Goal: Transaction & Acquisition: Purchase product/service

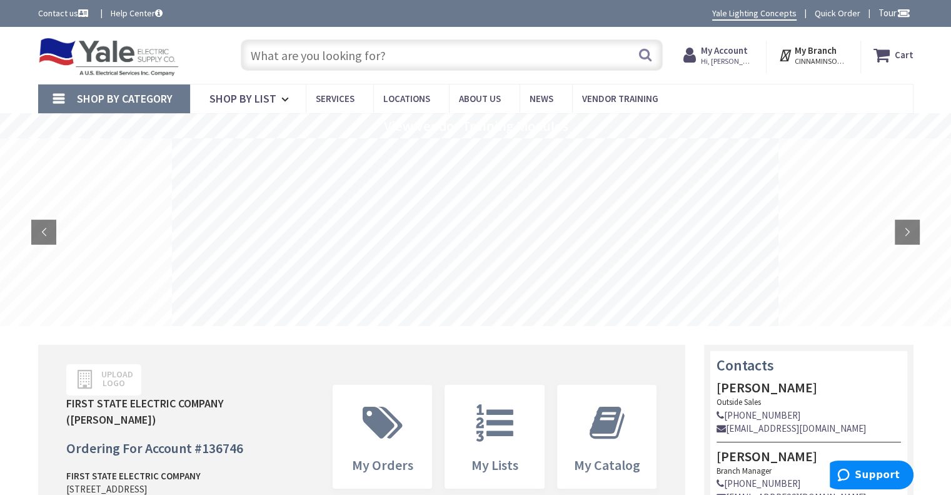
click at [364, 57] on input "text" at bounding box center [452, 54] width 422 height 31
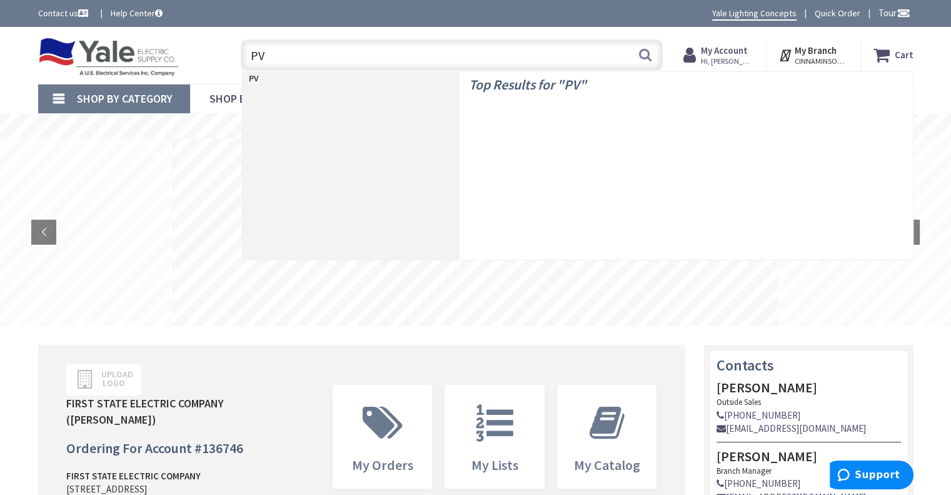
type input "PVC"
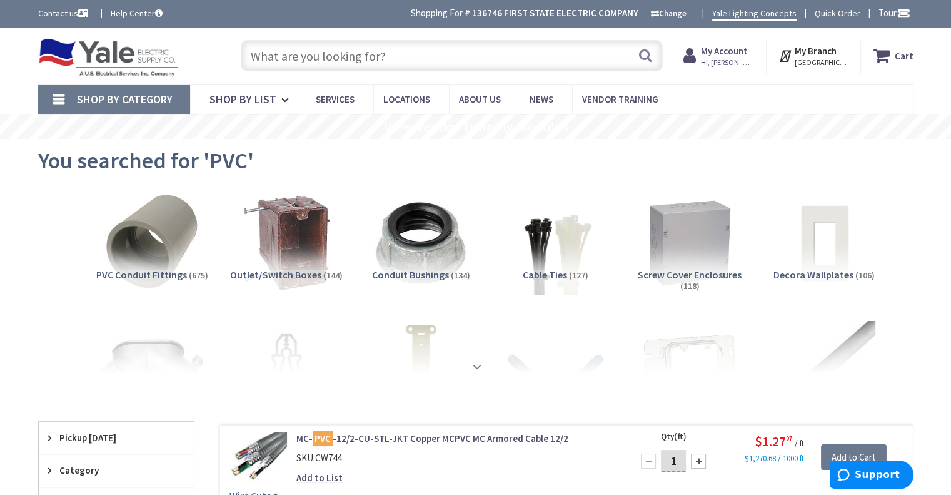
click at [475, 366] on strong at bounding box center [477, 366] width 15 height 14
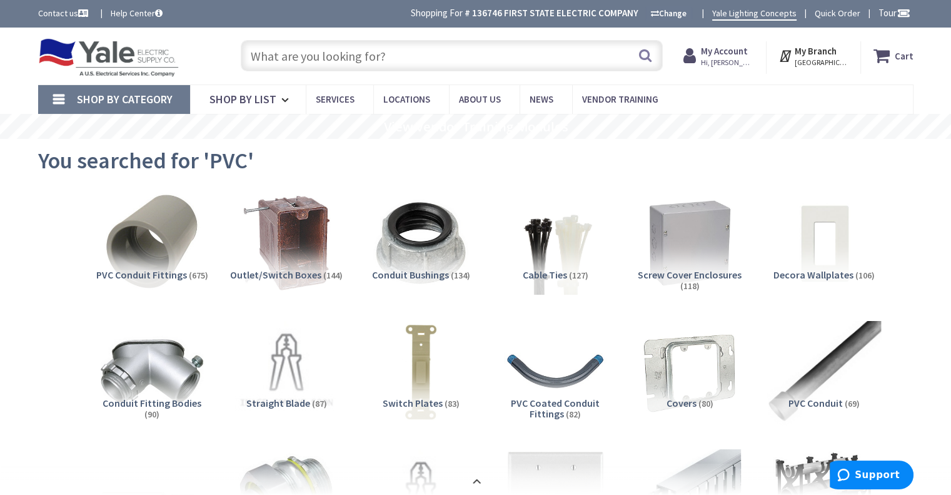
click at [810, 389] on img at bounding box center [823, 370] width 113 height 113
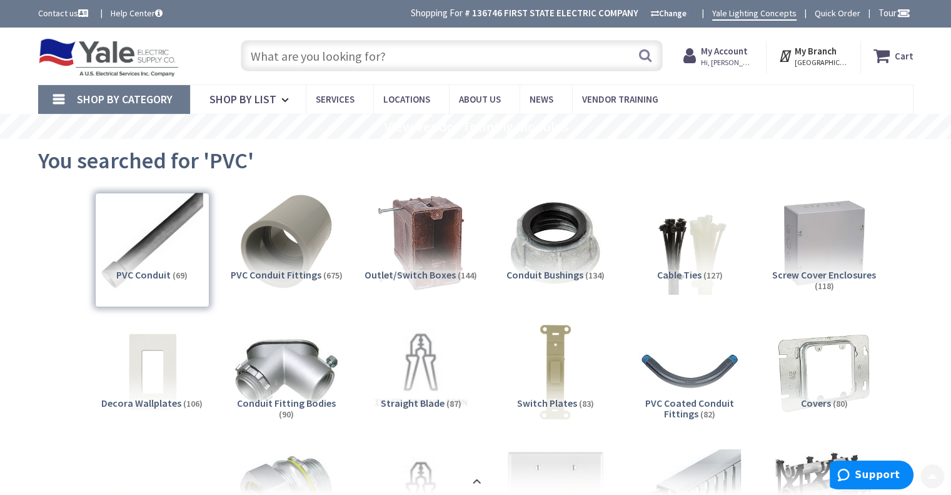
scroll to position [2394, 0]
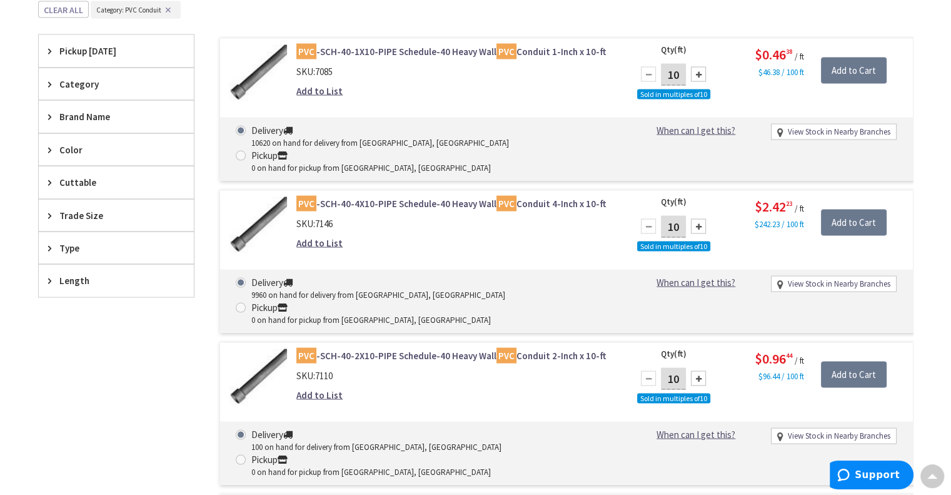
click at [48, 213] on icon at bounding box center [52, 215] width 9 height 9
click at [69, 366] on button "Show more" at bounding box center [116, 367] width 155 height 21
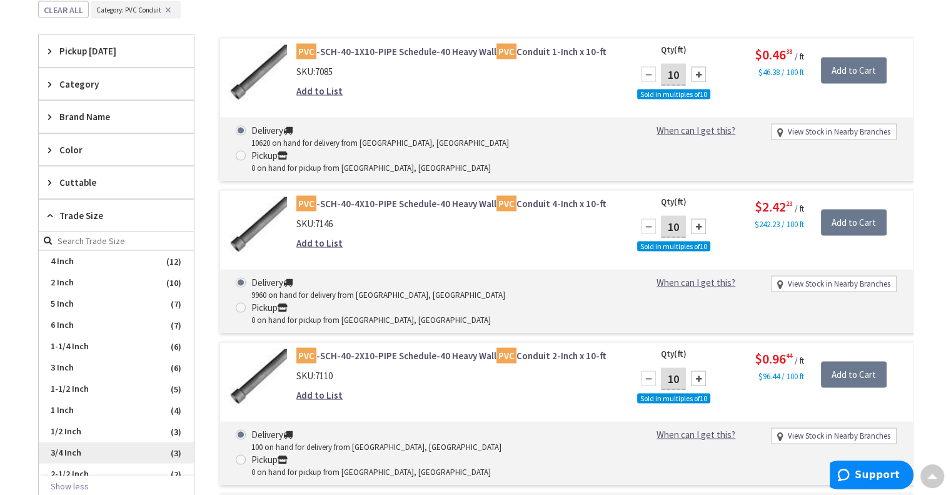
click at [54, 451] on span "3/4 Inch" at bounding box center [116, 452] width 155 height 21
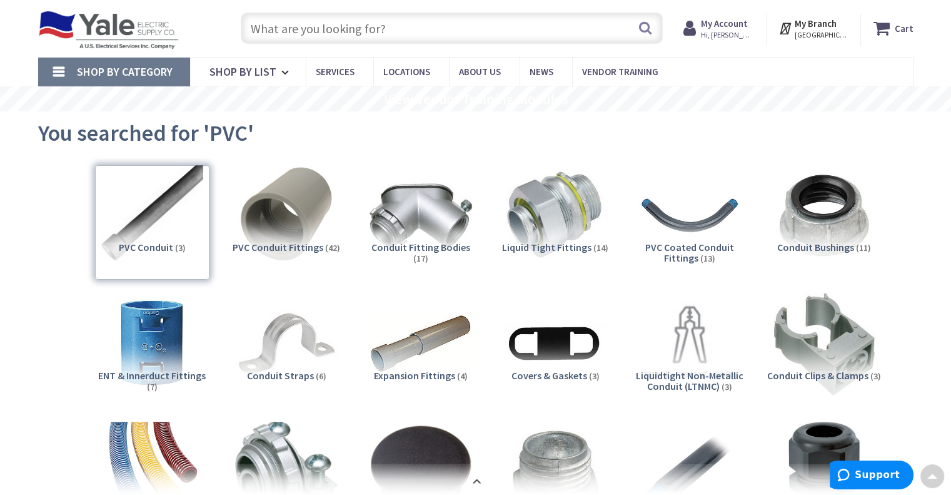
scroll to position [0, 0]
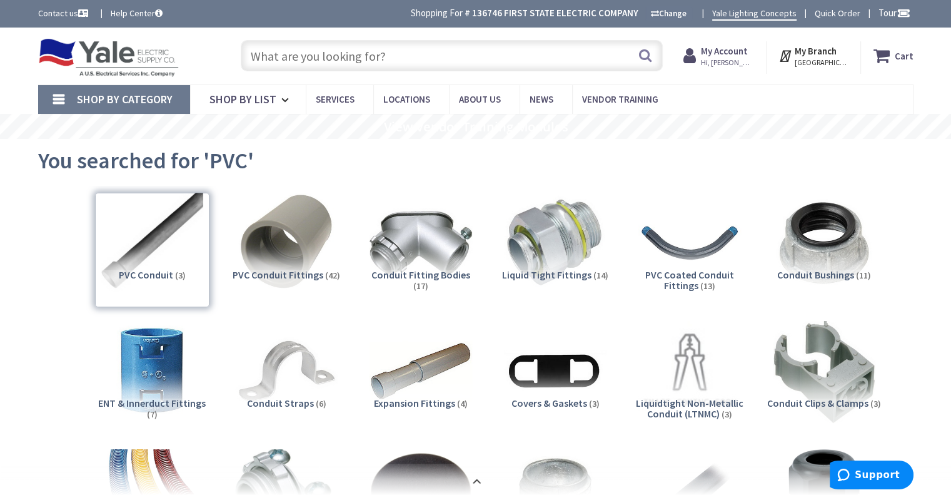
click at [366, 56] on input "text" at bounding box center [452, 55] width 422 height 31
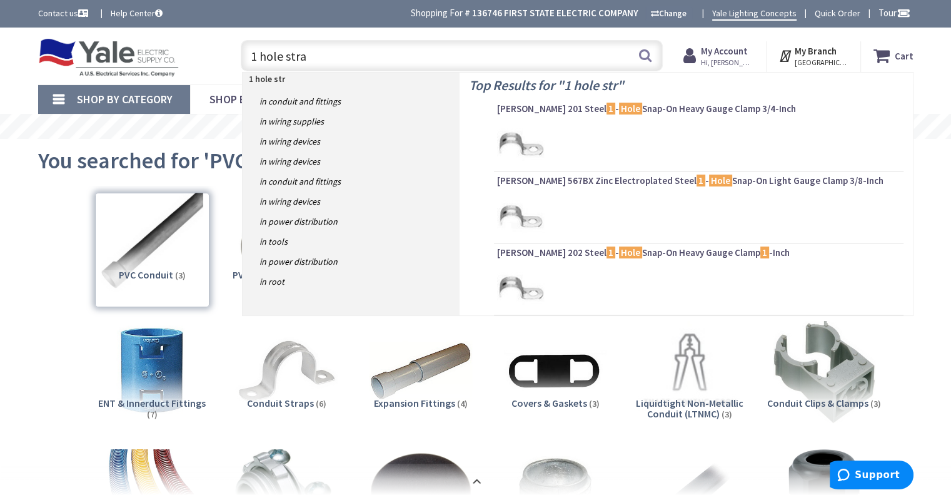
type input "1 hole strap"
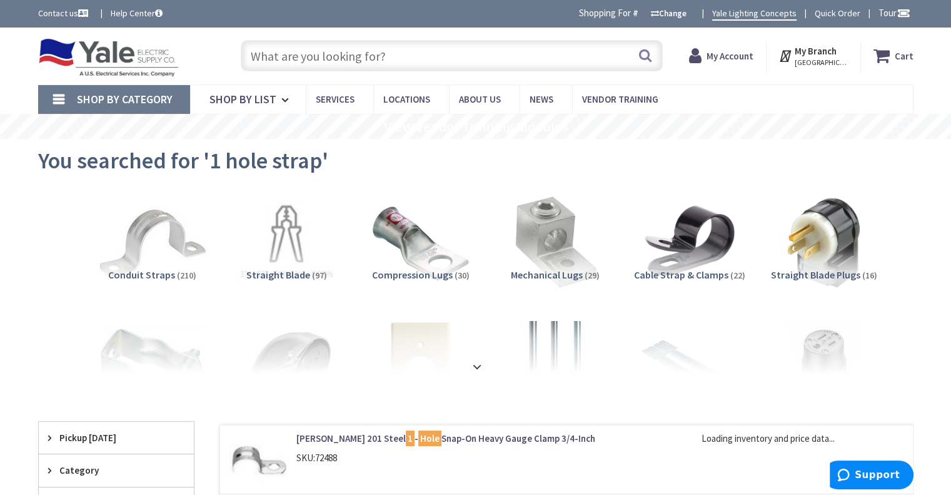
click at [140, 249] on img at bounding box center [151, 242] width 113 height 113
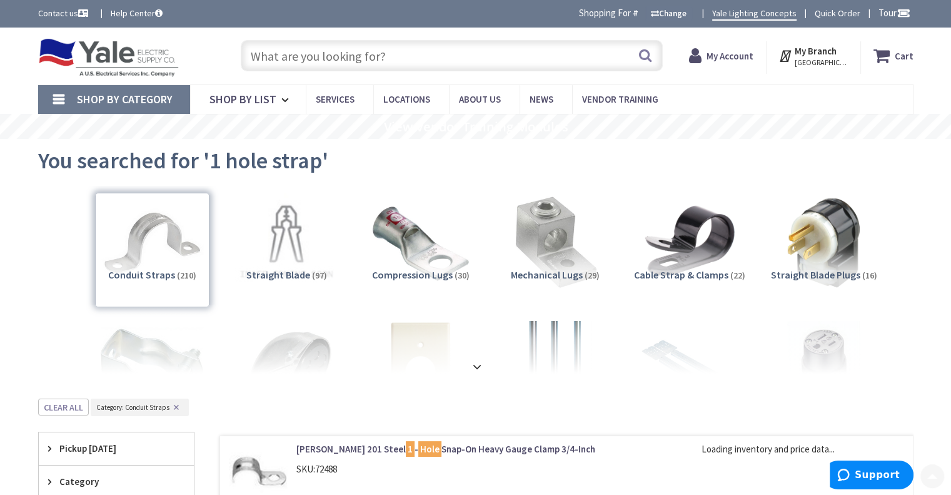
scroll to position [398, 0]
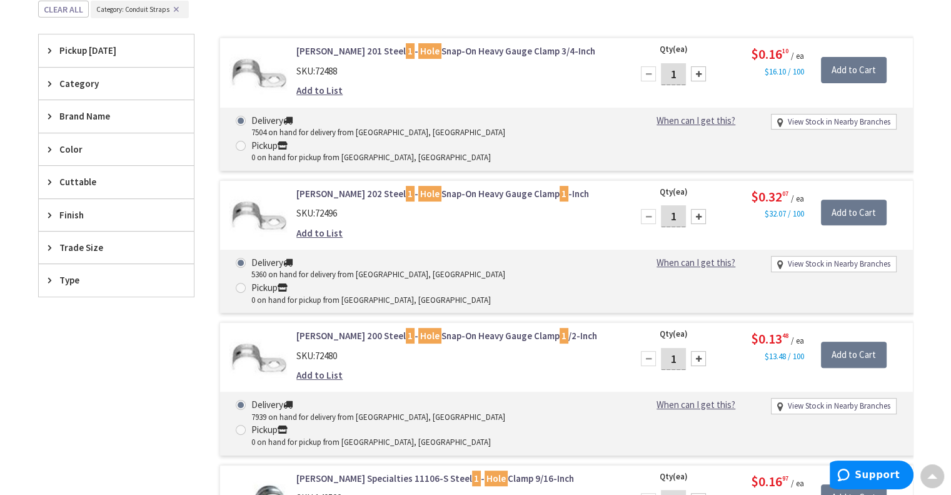
click at [58, 244] on div "Trade Size" at bounding box center [116, 247] width 155 height 32
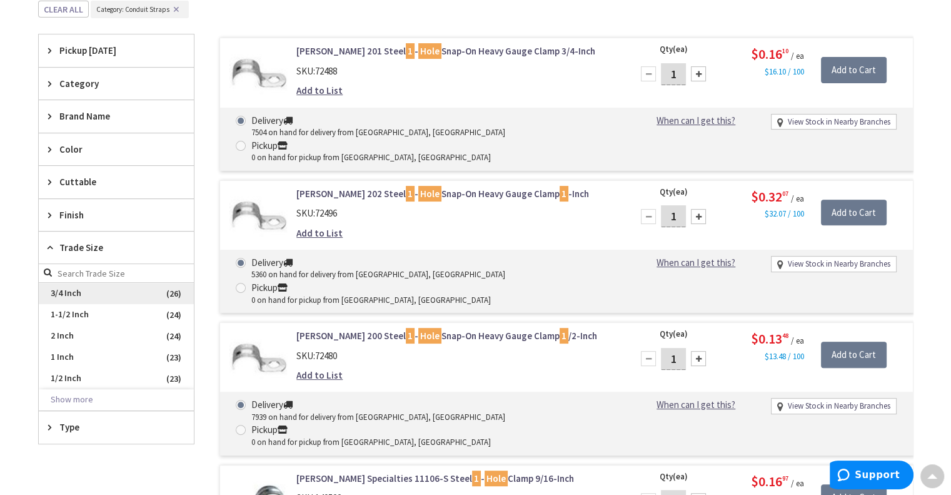
click at [62, 288] on span "3/4 Inch" at bounding box center [116, 293] width 155 height 21
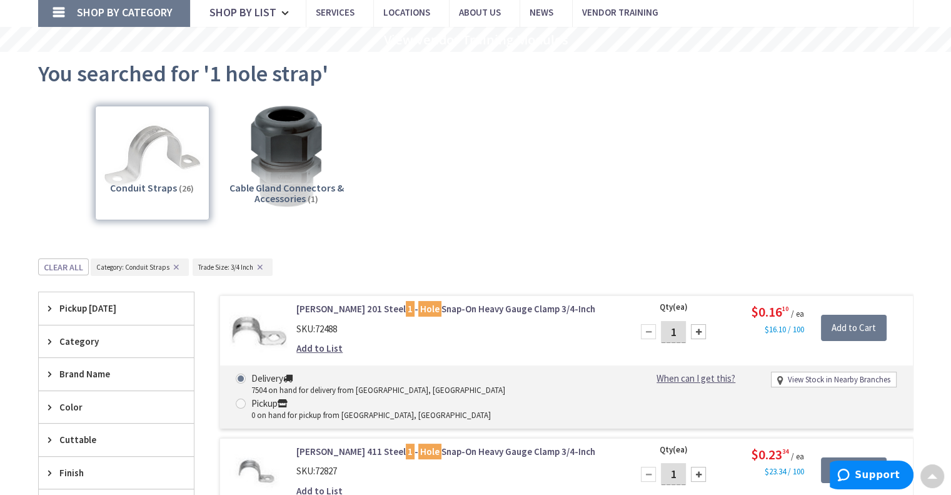
scroll to position [0, 0]
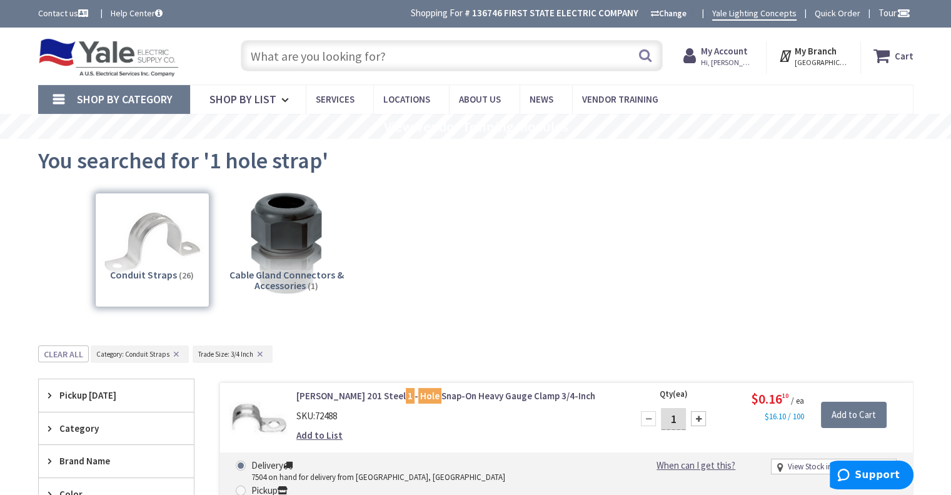
click at [318, 52] on input "text" at bounding box center [452, 55] width 422 height 31
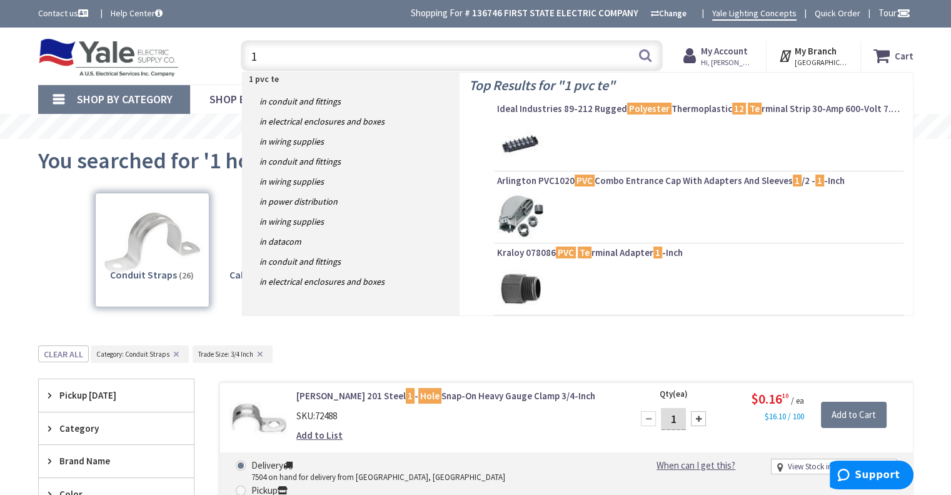
type input "1"
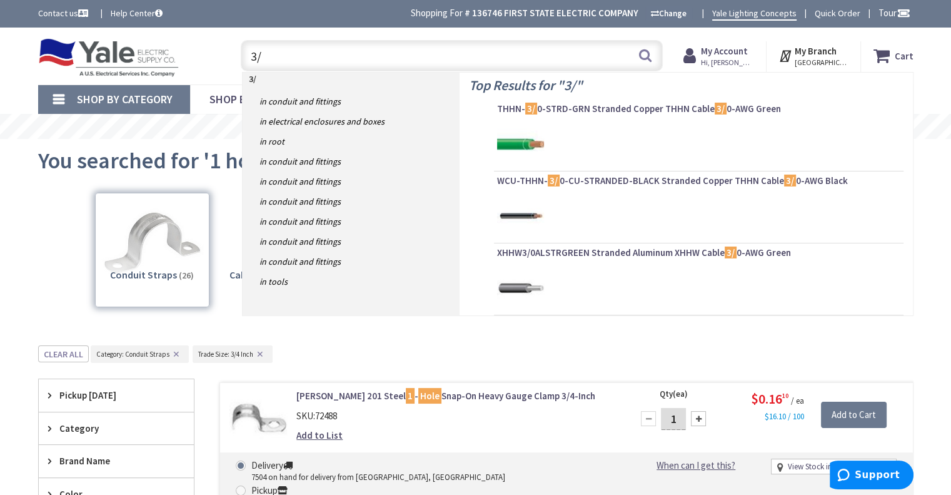
type input "3"
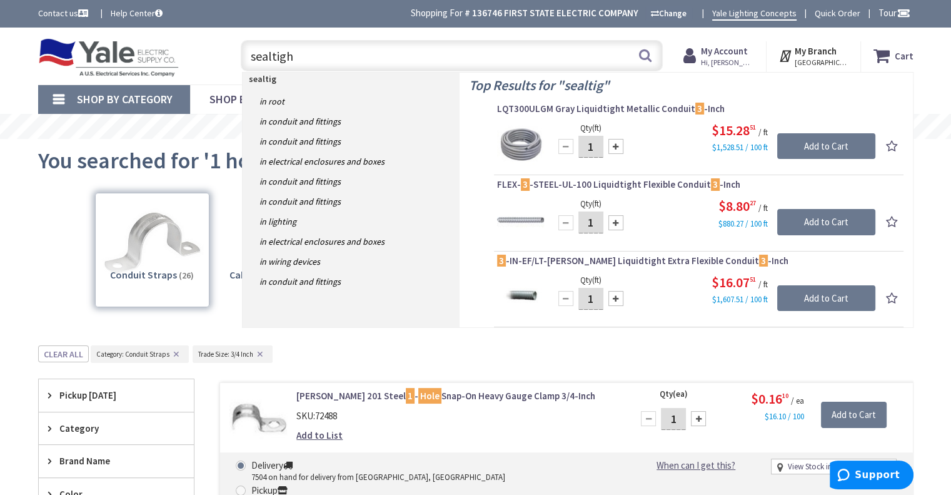
type input "sealtight"
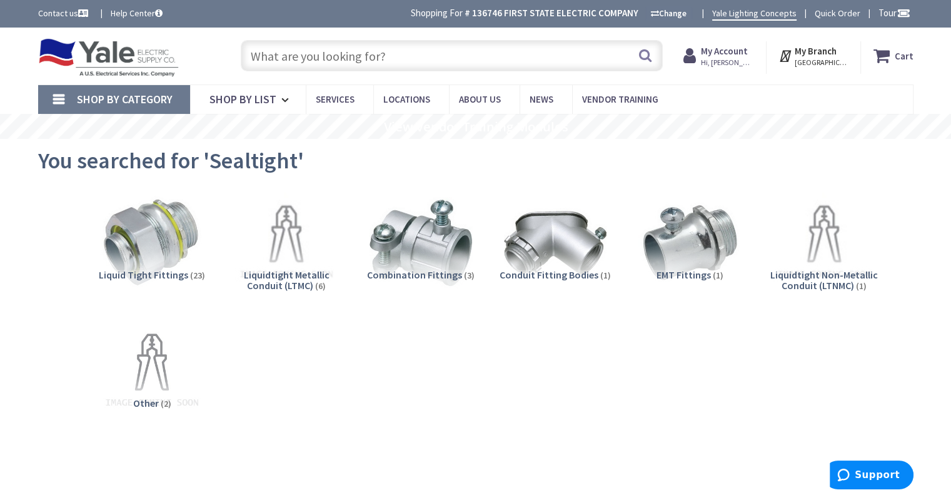
click at [275, 281] on span "Liquidtight Metallic Conduit (LTMC)" at bounding box center [287, 280] width 86 height 24
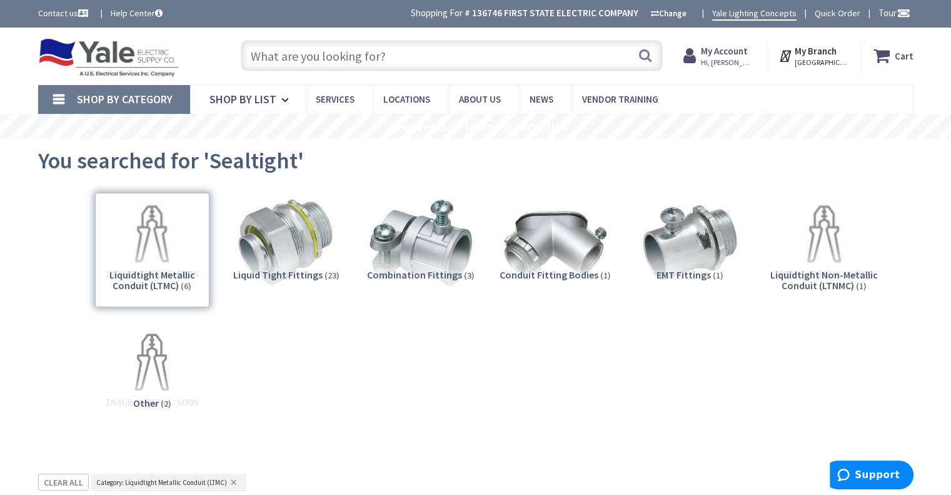
scroll to position [473, 0]
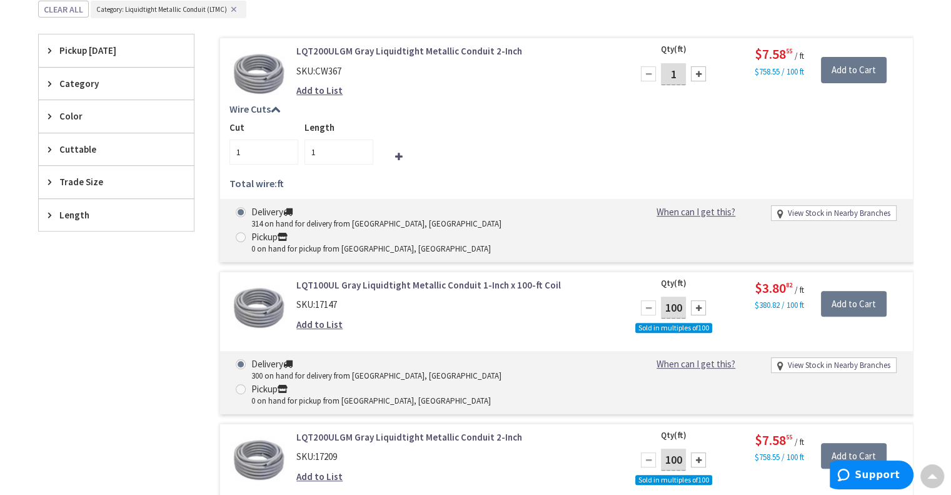
click at [114, 183] on span "Trade Size" at bounding box center [110, 181] width 102 height 13
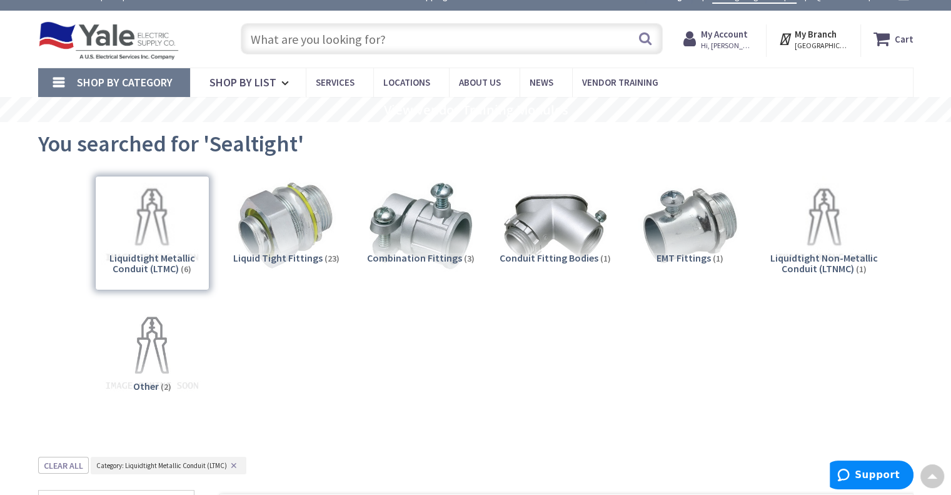
scroll to position [0, 0]
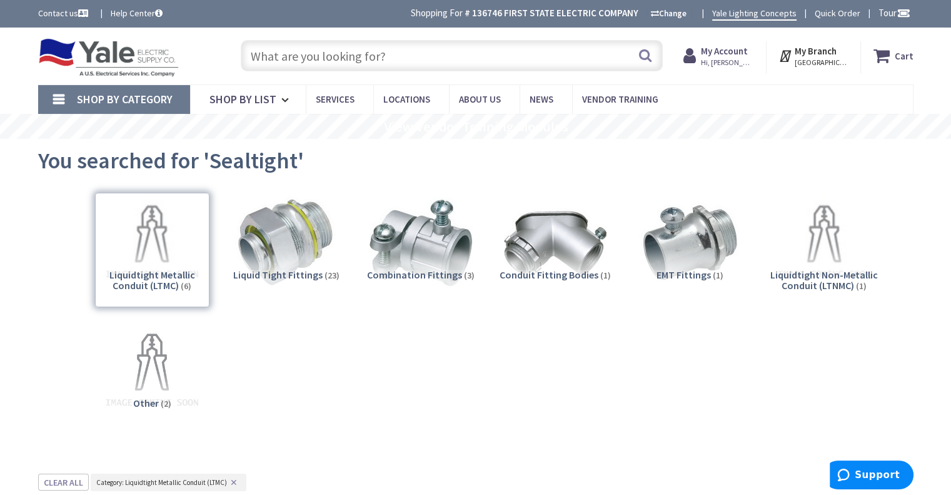
click at [334, 61] on input "text" at bounding box center [452, 55] width 422 height 31
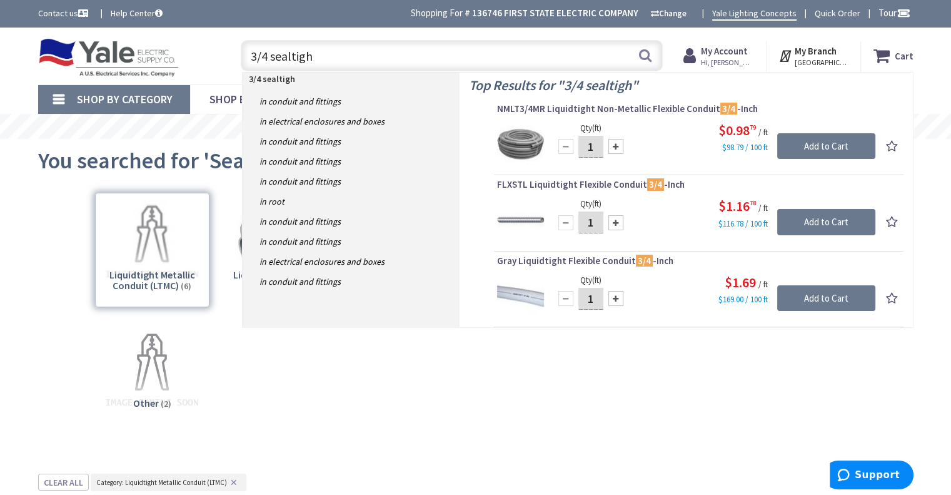
type input "3/4 sealtight"
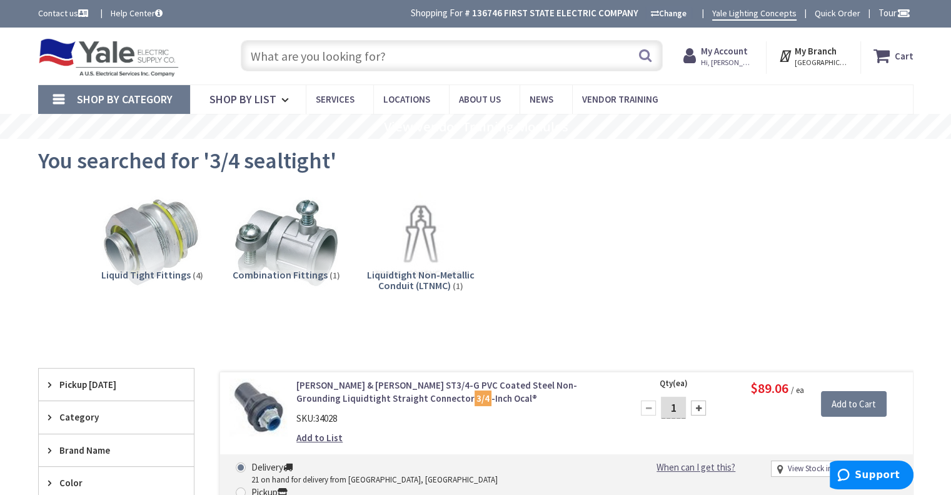
click at [295, 50] on input "text" at bounding box center [452, 55] width 422 height 31
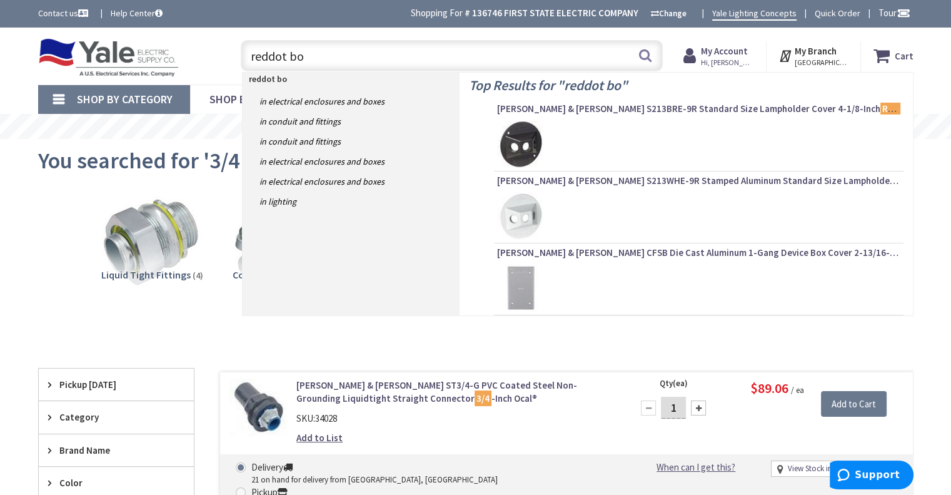
type input "reddot box"
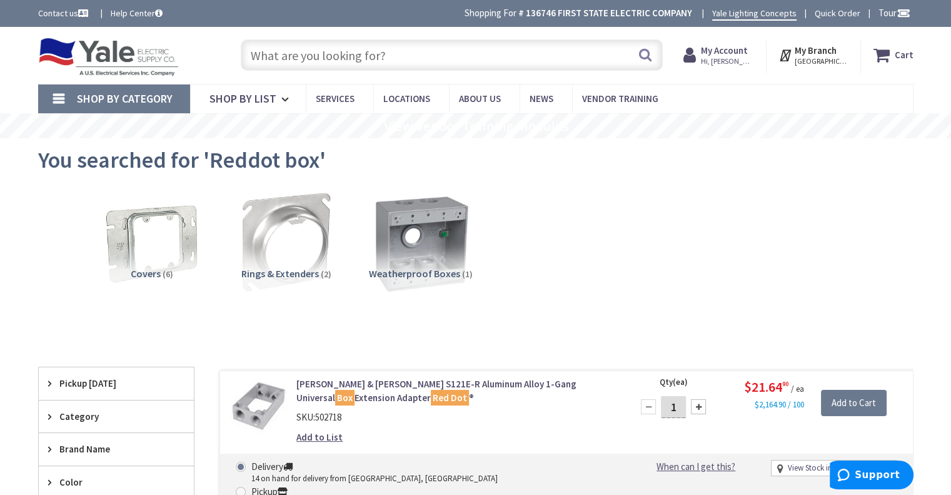
click at [410, 259] on img at bounding box center [420, 241] width 113 height 113
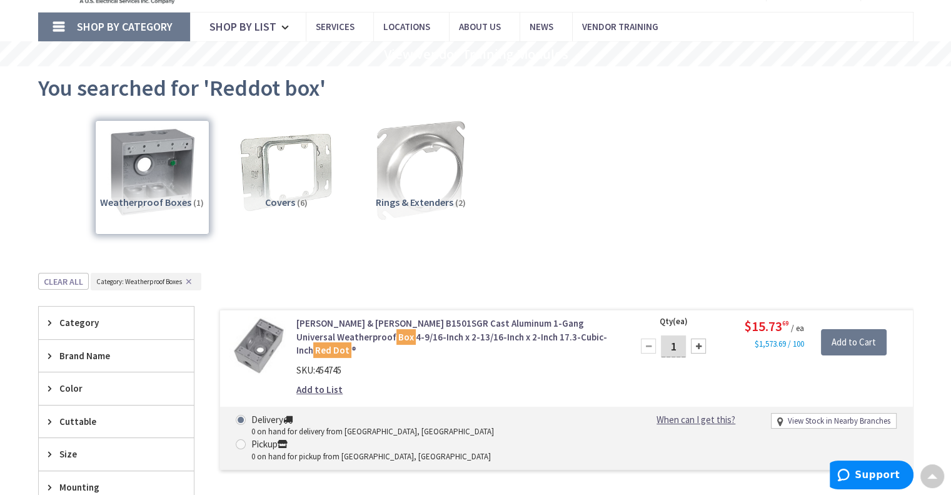
scroll to position [32, 0]
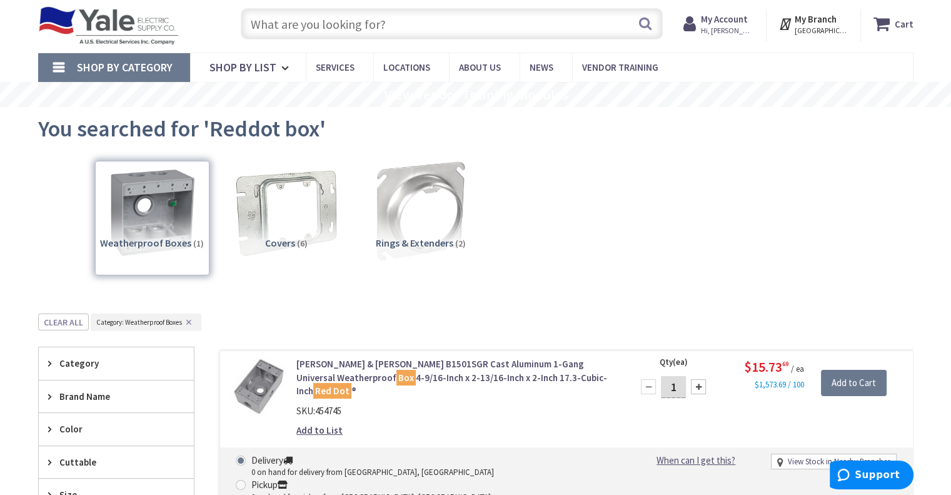
click at [275, 213] on img at bounding box center [285, 210] width 113 height 113
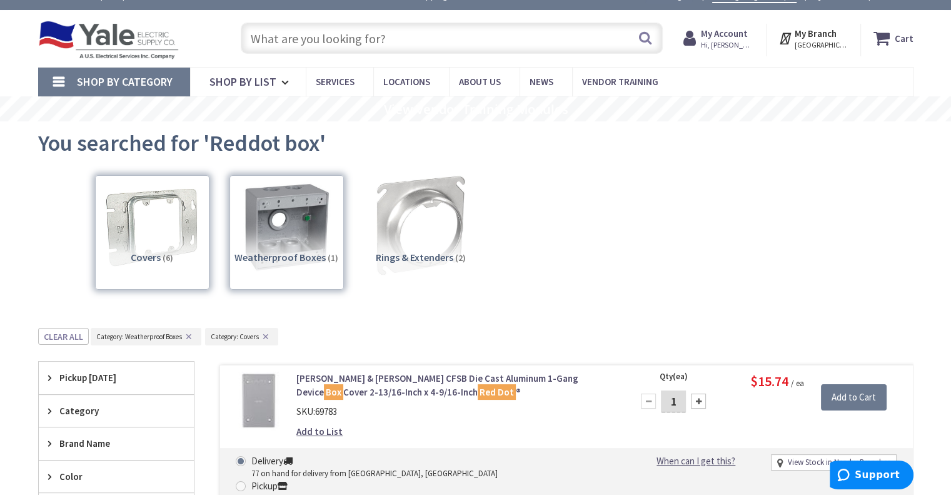
scroll to position [0, 0]
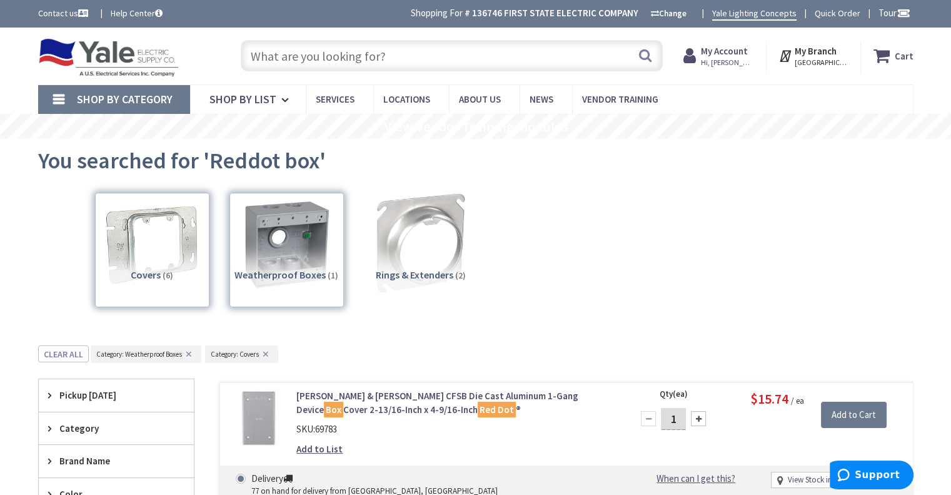
click at [347, 50] on input "text" at bounding box center [452, 55] width 422 height 31
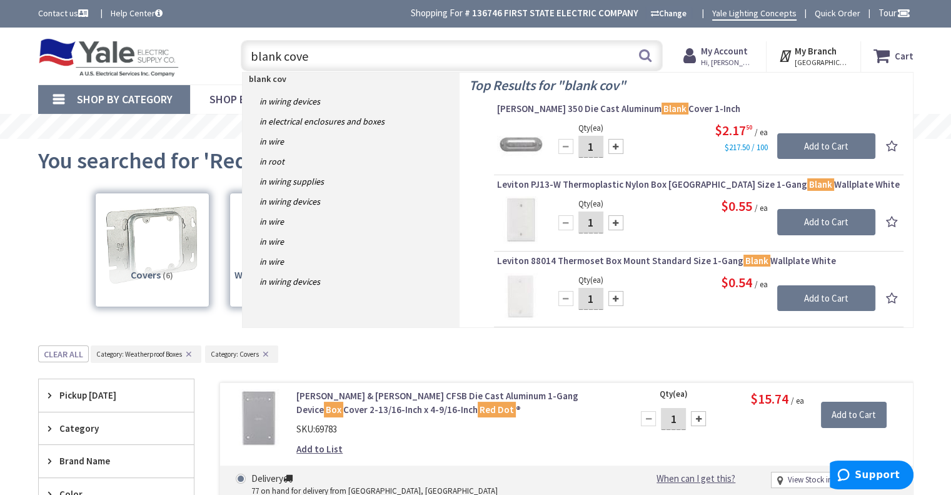
type input "blank cover"
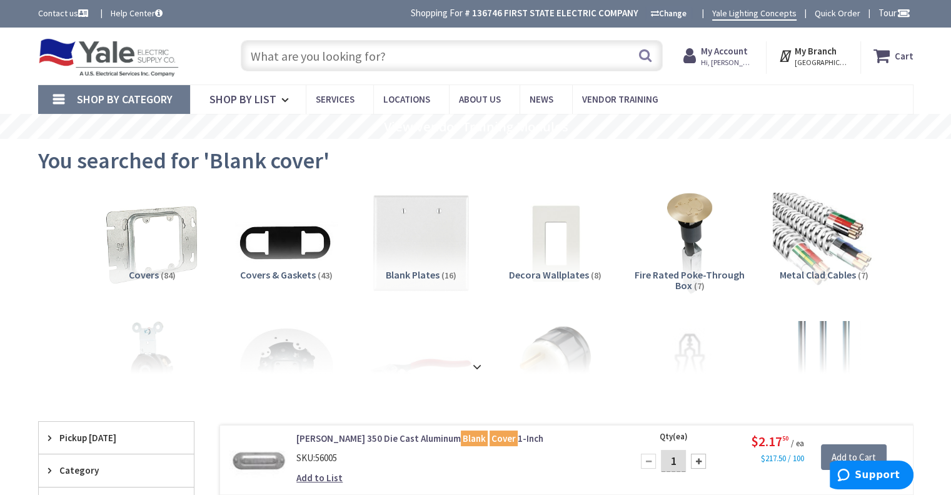
click at [306, 54] on input "text" at bounding box center [452, 55] width 422 height 31
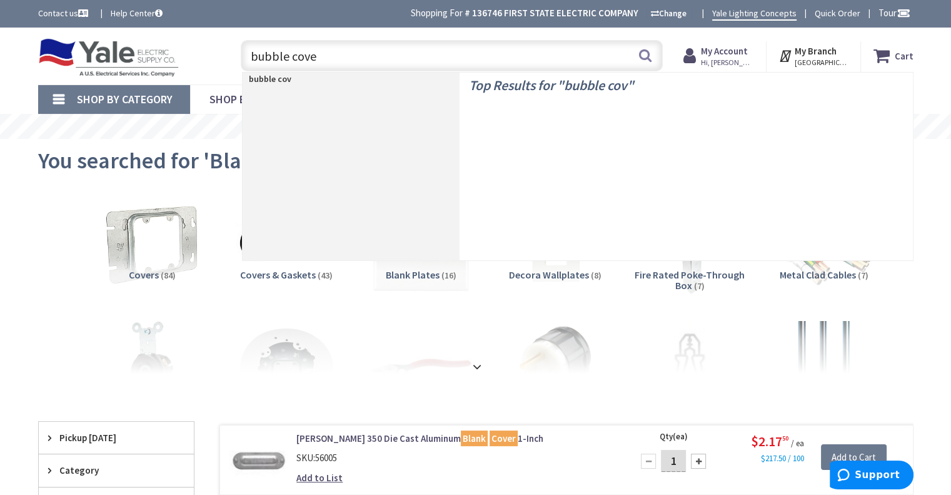
type input "bubble cover"
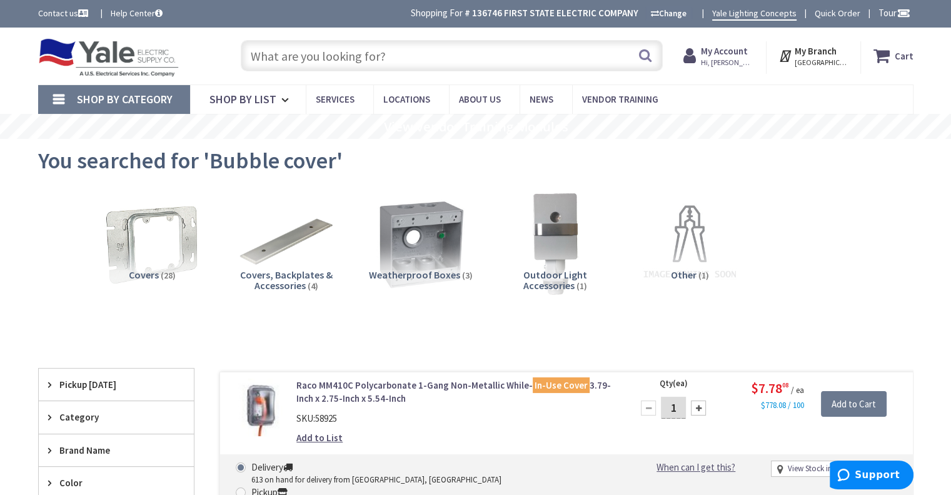
click at [348, 54] on input "text" at bounding box center [452, 55] width 422 height 31
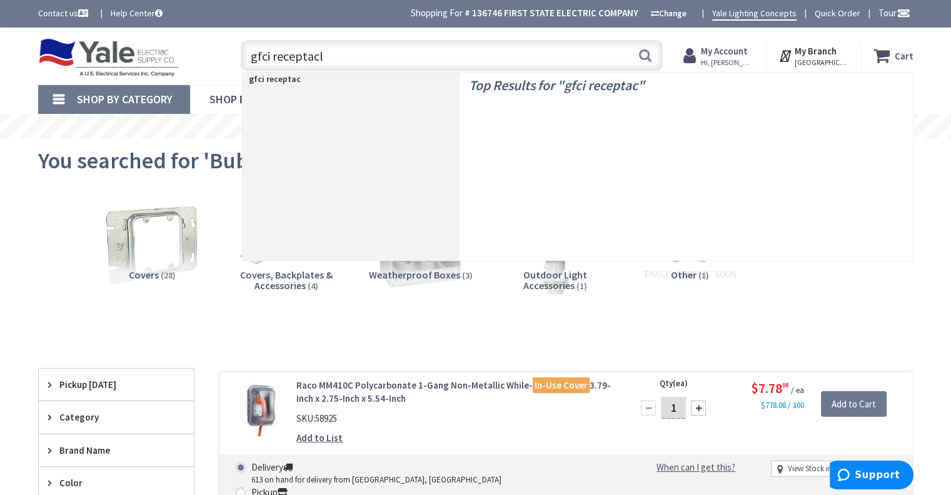
type input "gfci receptacle"
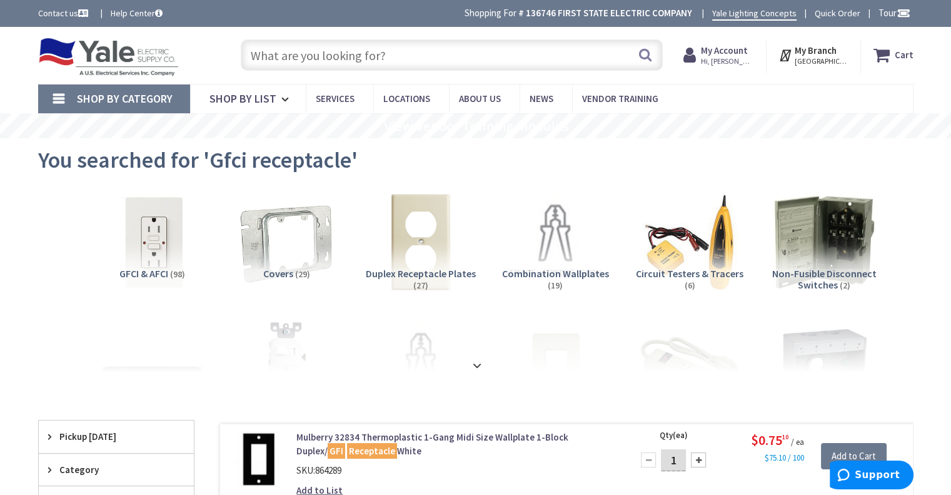
click at [128, 240] on img at bounding box center [151, 241] width 113 height 113
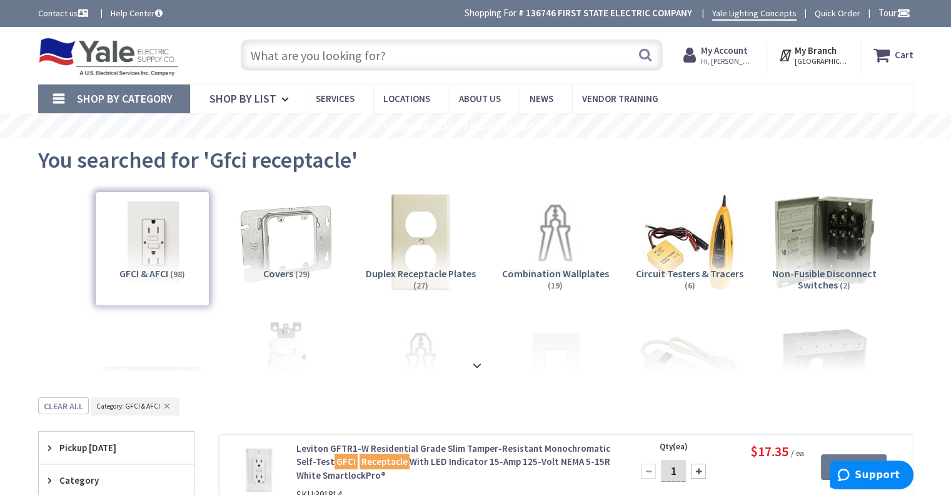
scroll to position [396, 0]
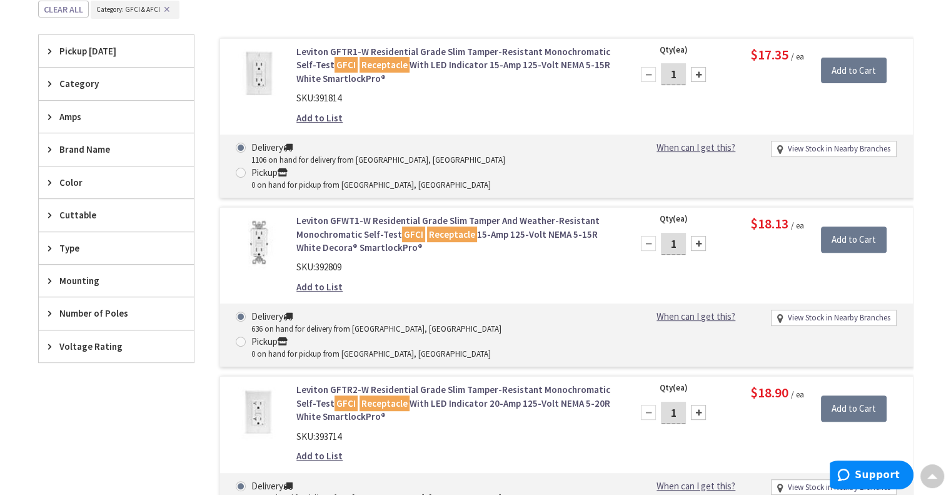
click at [72, 118] on span "Amps" at bounding box center [110, 116] width 102 height 13
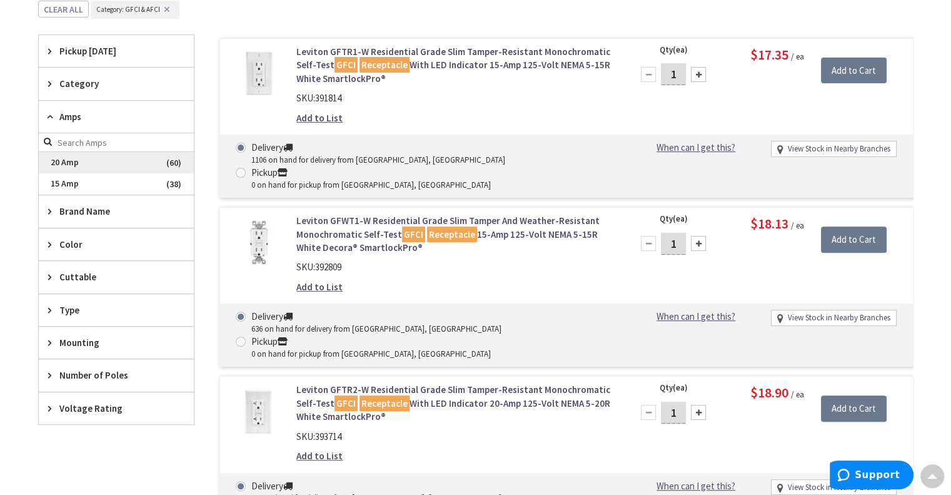
click at [61, 164] on span "20 Amp" at bounding box center [116, 162] width 155 height 21
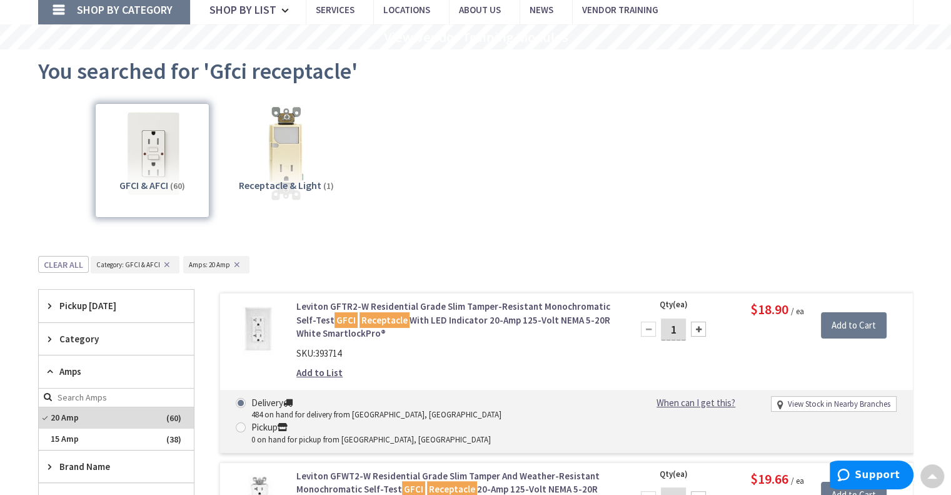
scroll to position [0, 0]
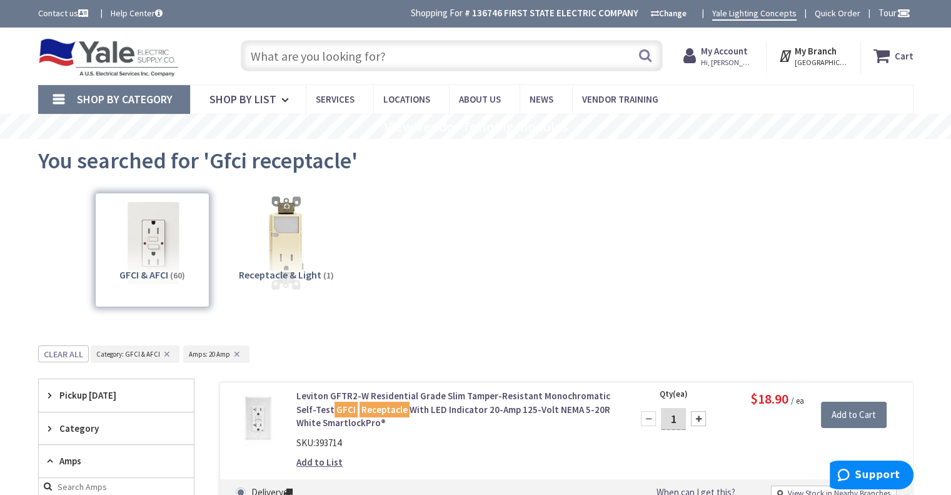
click at [393, 57] on input "text" at bounding box center [452, 55] width 422 height 31
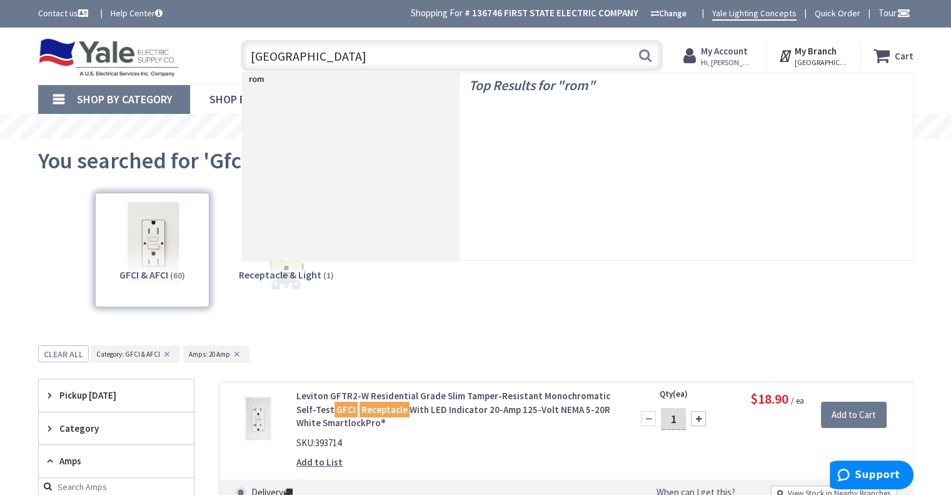
type input "romex"
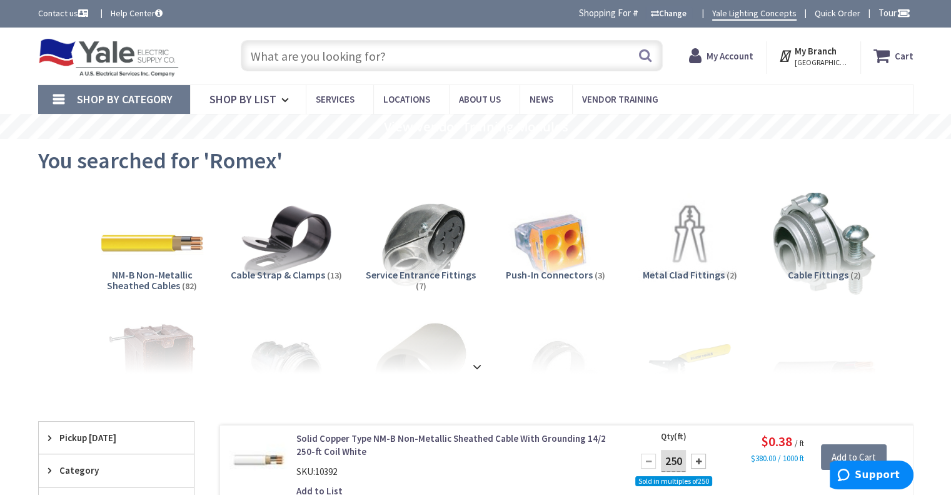
click at [143, 282] on span "NM-B Non-Metallic Sheathed Cables" at bounding box center [150, 280] width 86 height 24
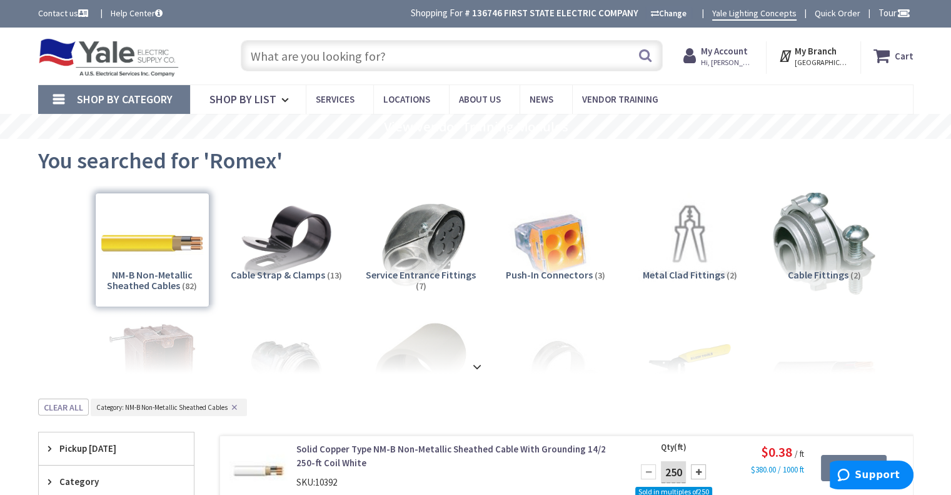
click at [370, 54] on input "text" at bounding box center [452, 55] width 422 height 31
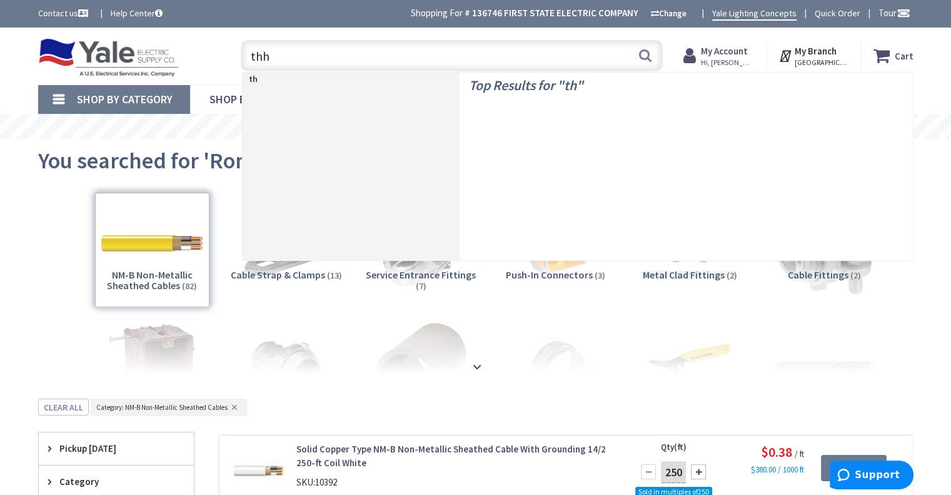
type input "thhn"
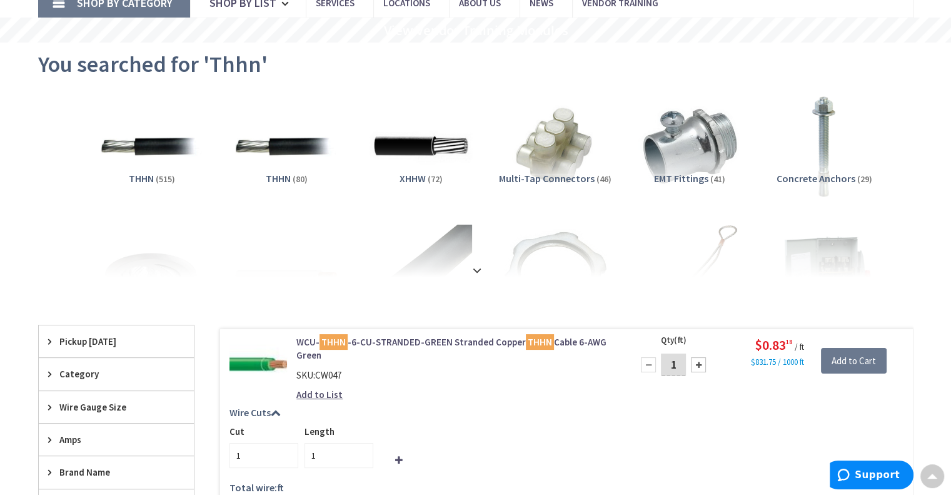
scroll to position [24, 0]
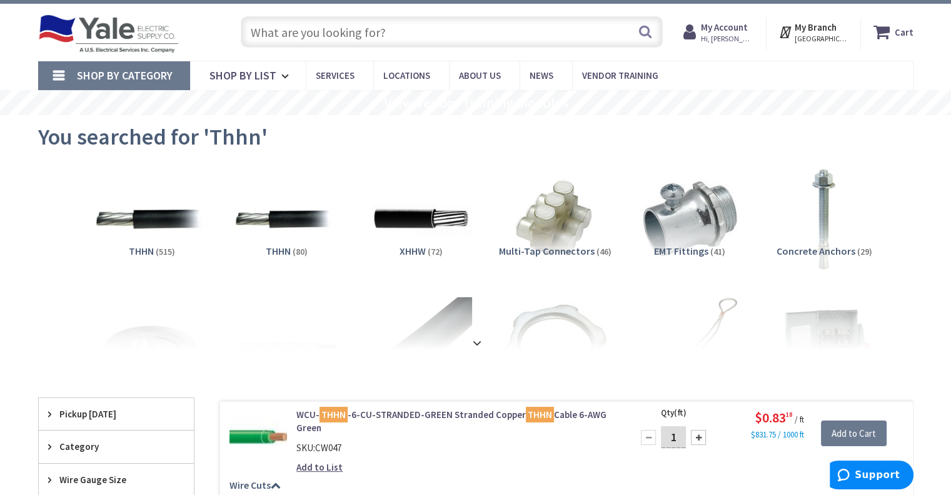
click at [155, 221] on img at bounding box center [151, 219] width 113 height 113
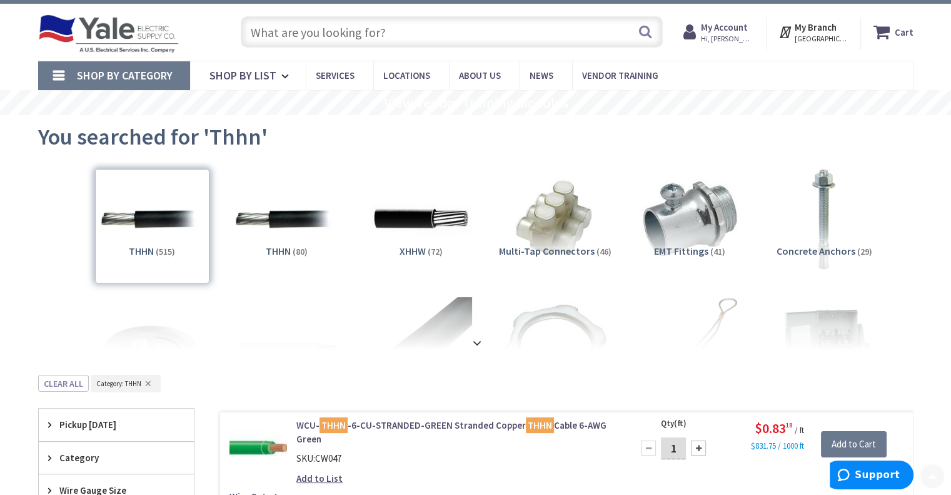
scroll to position [398, 0]
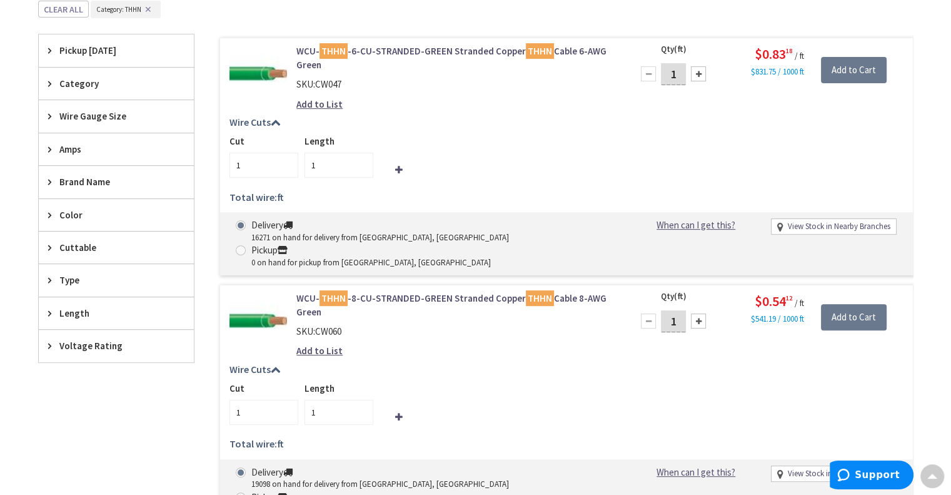
click at [70, 114] on span "Wire Gauge Size" at bounding box center [110, 115] width 102 height 13
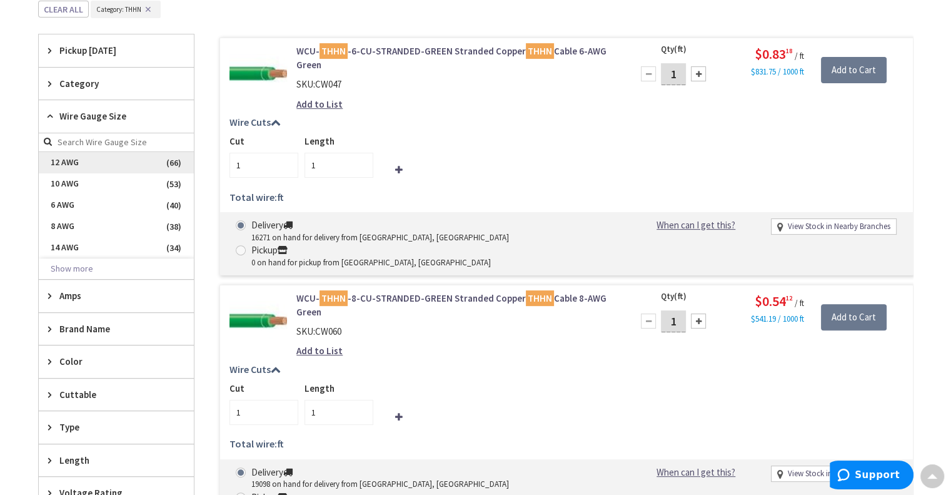
click at [66, 159] on span "12 AWG" at bounding box center [116, 162] width 155 height 21
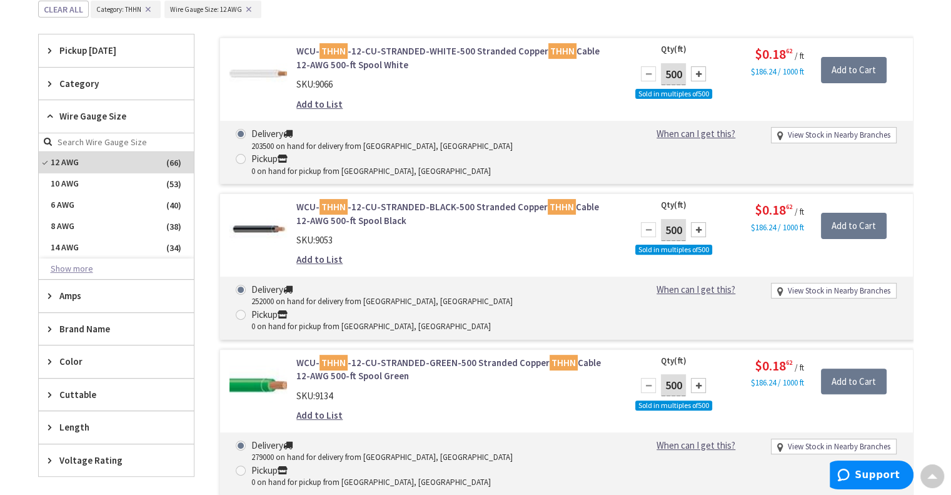
click at [109, 268] on button "Show more" at bounding box center [116, 268] width 155 height 21
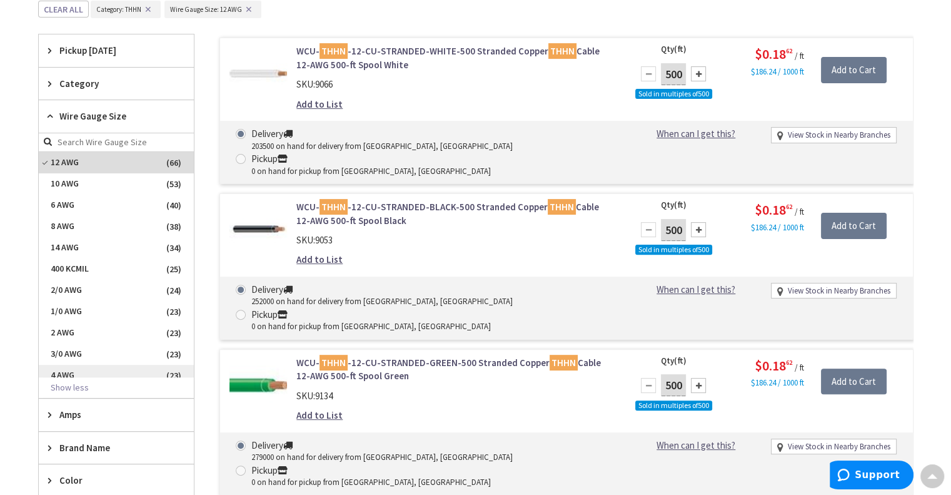
click at [84, 368] on span "4 AWG" at bounding box center [116, 374] width 155 height 21
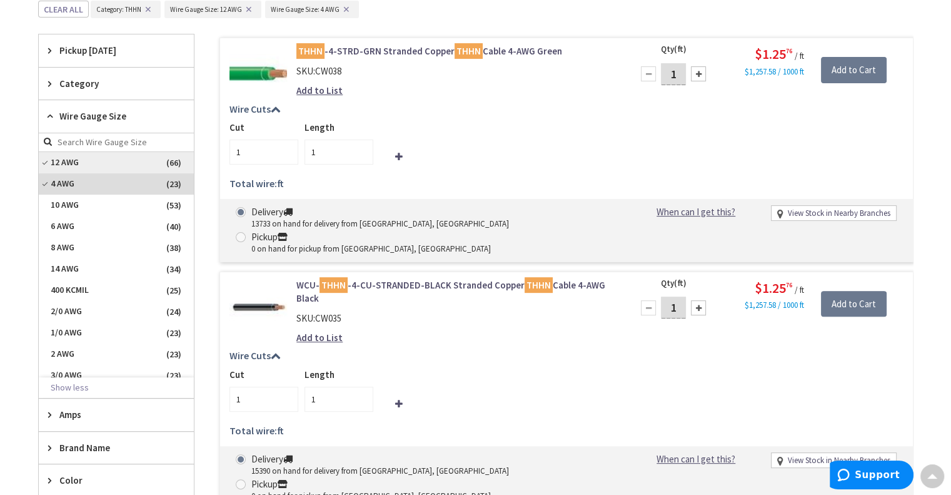
click at [43, 163] on span "12 AWG" at bounding box center [116, 162] width 155 height 21
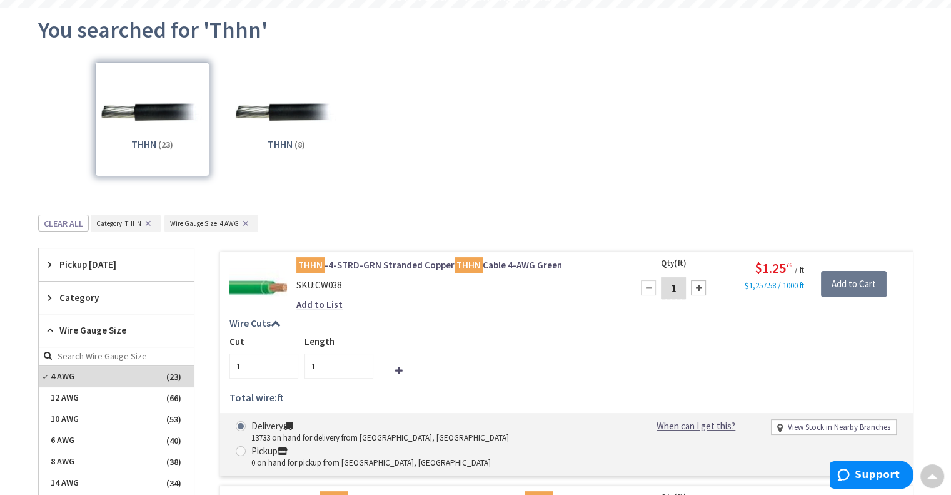
scroll to position [0, 0]
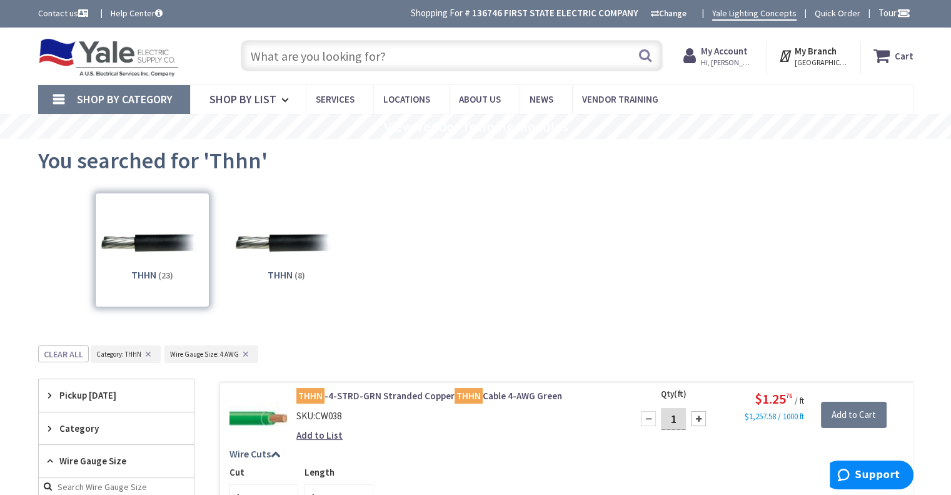
click at [333, 58] on input "text" at bounding box center [452, 55] width 422 height 31
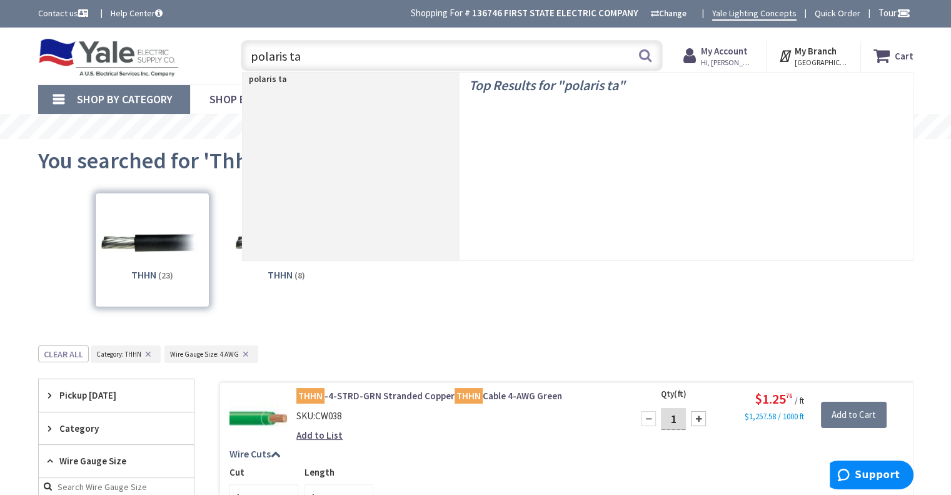
type input "polaris tap"
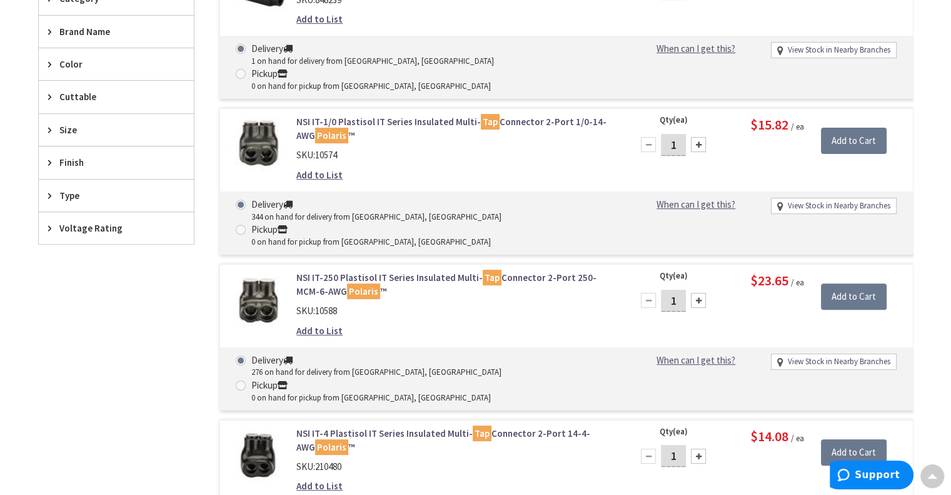
scroll to position [423, 0]
